Goal: Transaction & Acquisition: Purchase product/service

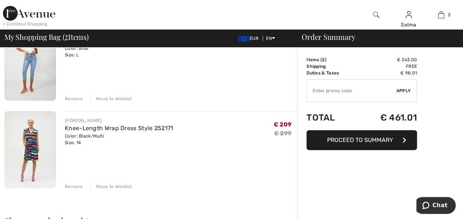
scroll to position [86, 0]
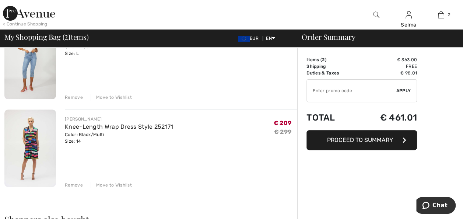
click at [118, 185] on div "Move to Wishlist" at bounding box center [111, 185] width 42 height 7
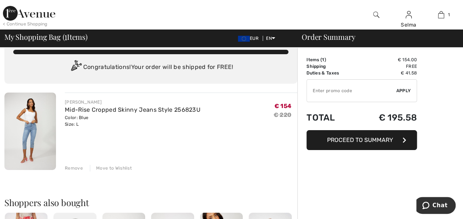
scroll to position [14, 0]
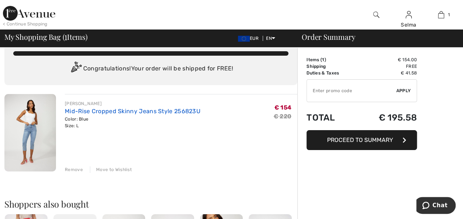
click at [162, 113] on link "Mid-Rise Cropped Skinny Jeans Style 256823U" at bounding box center [133, 111] width 136 height 7
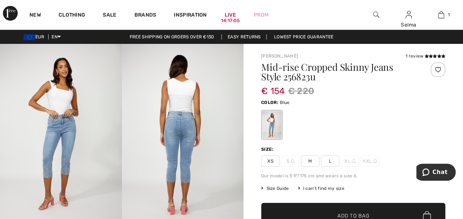
click at [185, 138] on img at bounding box center [183, 135] width 122 height 183
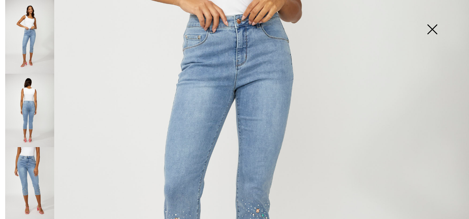
scroll to position [255, 0]
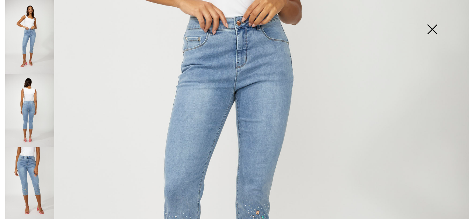
click at [437, 102] on img at bounding box center [234, 96] width 469 height 703
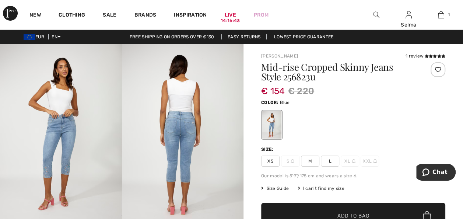
click at [209, 136] on img at bounding box center [183, 135] width 122 height 183
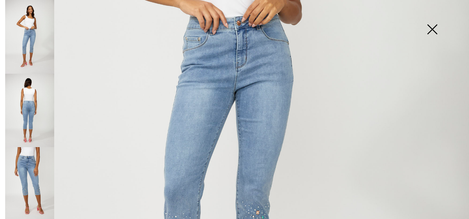
click at [27, 111] on img at bounding box center [29, 111] width 49 height 74
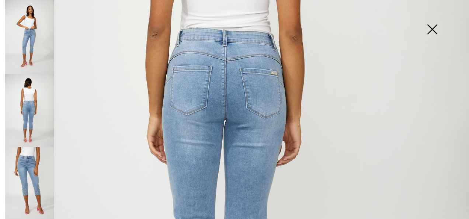
scroll to position [229, 0]
click at [36, 170] on img at bounding box center [29, 184] width 49 height 74
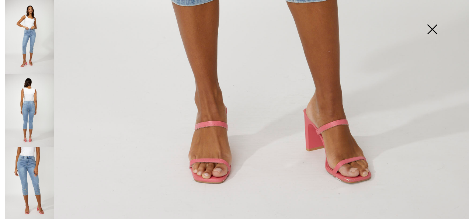
scroll to position [476, 0]
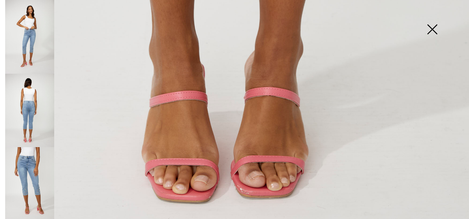
click at [431, 31] on img at bounding box center [432, 30] width 37 height 38
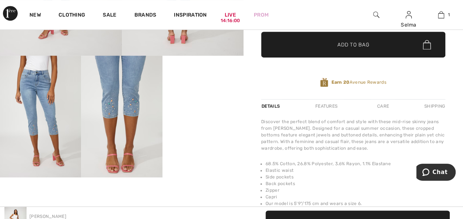
scroll to position [165, 0]
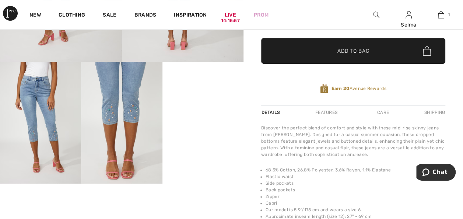
click at [215, 102] on video "Your browser does not support the video tag." at bounding box center [203, 82] width 81 height 41
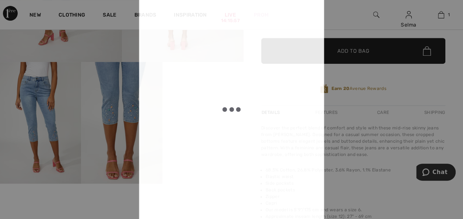
click at [215, 115] on div at bounding box center [231, 109] width 147 height 262
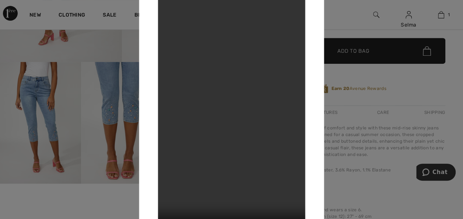
click at [344, 18] on div at bounding box center [231, 109] width 463 height 219
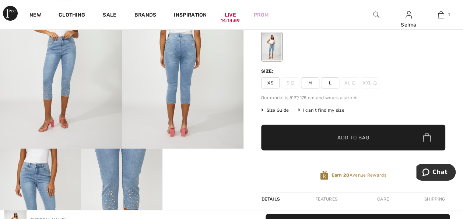
scroll to position [3, 0]
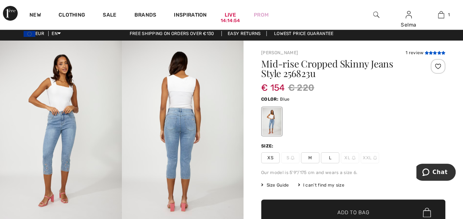
click at [426, 54] on icon at bounding box center [427, 53] width 4 height 4
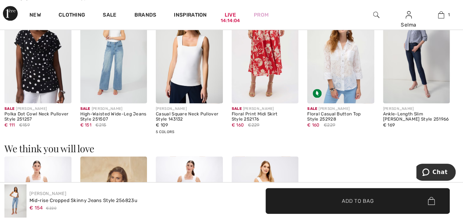
scroll to position [742, 0]
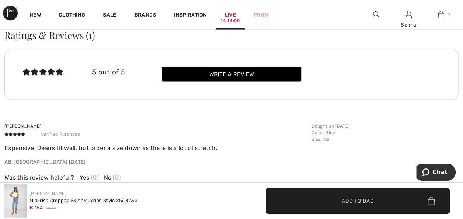
click at [231, 21] on div "14:14:00" at bounding box center [230, 20] width 19 height 7
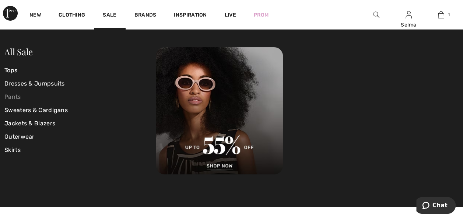
click at [16, 94] on link "Pants" at bounding box center [80, 96] width 152 height 13
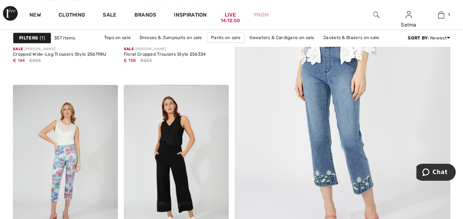
scroll to position [197, 0]
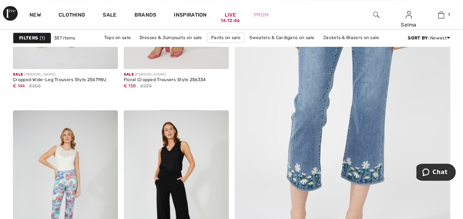
click at [384, 121] on img at bounding box center [342, 106] width 259 height 389
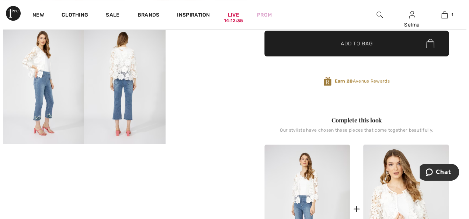
scroll to position [191, 0]
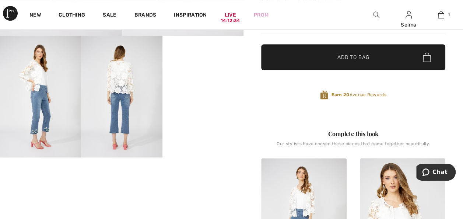
click at [223, 76] on video "Your browser does not support the video tag." at bounding box center [203, 56] width 81 height 41
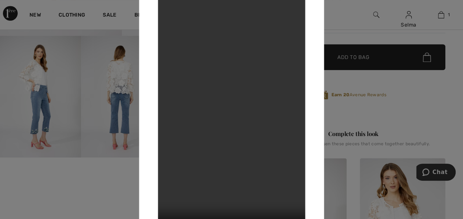
click at [351, 10] on div at bounding box center [231, 109] width 463 height 219
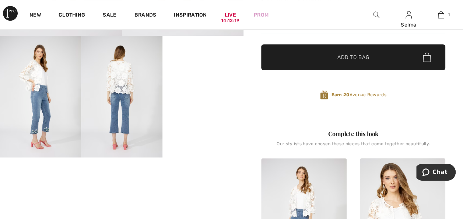
click at [132, 135] on img at bounding box center [121, 97] width 81 height 122
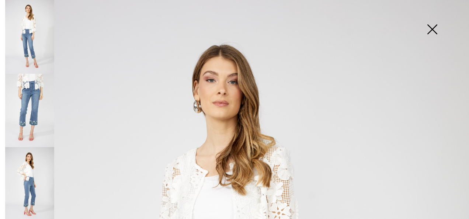
click at [31, 125] on img at bounding box center [29, 111] width 49 height 74
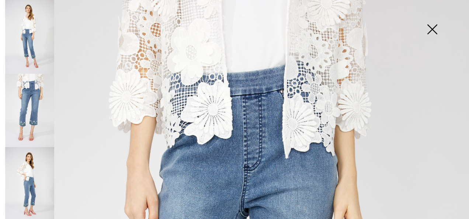
click at [40, 172] on img at bounding box center [29, 184] width 49 height 74
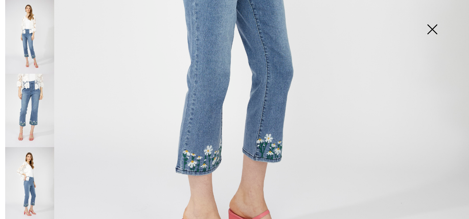
scroll to position [413, 0]
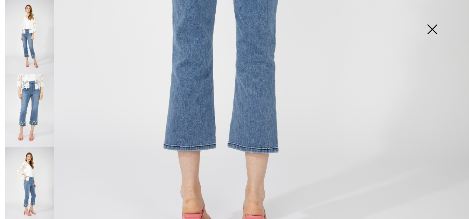
click at [432, 29] on img at bounding box center [432, 30] width 37 height 38
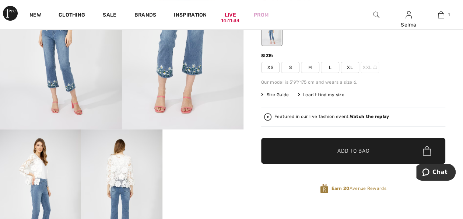
scroll to position [191, 0]
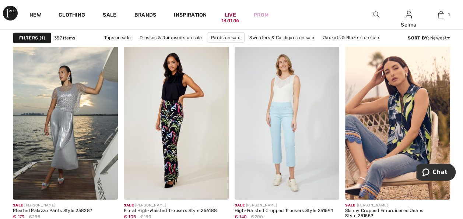
scroll to position [966, 0]
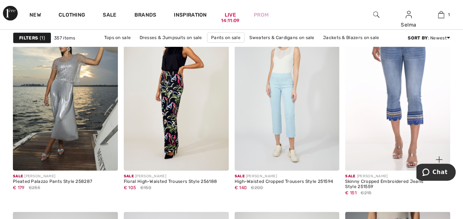
click at [417, 100] on img at bounding box center [397, 91] width 105 height 157
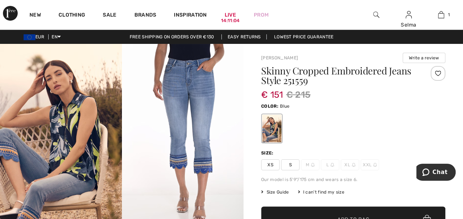
click at [331, 166] on img at bounding box center [333, 165] width 4 height 4
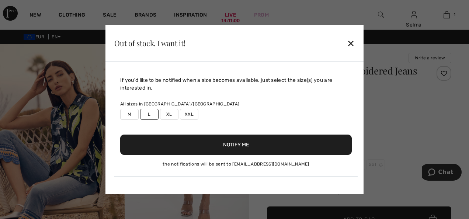
click at [249, 149] on button "Notify Me" at bounding box center [236, 145] width 232 height 20
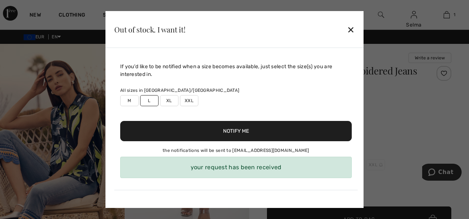
click at [349, 30] on div "✕" at bounding box center [351, 29] width 8 height 15
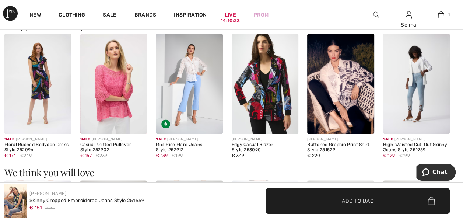
scroll to position [469, 0]
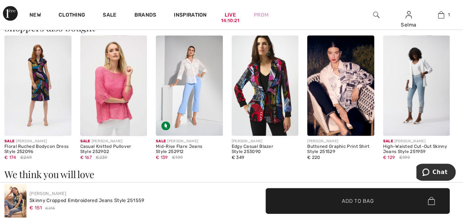
click at [204, 104] on img at bounding box center [189, 85] width 67 height 100
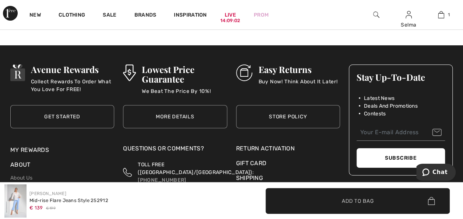
scroll to position [660, 0]
